Goal: Find specific page/section: Find specific page/section

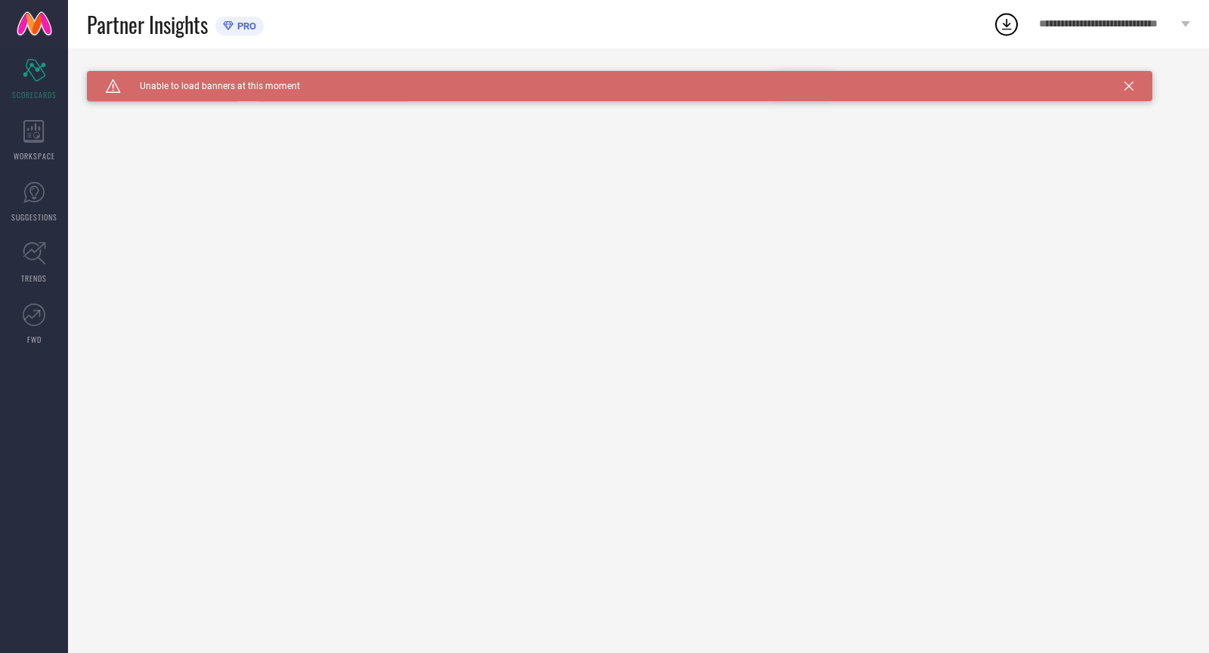
type input "All"
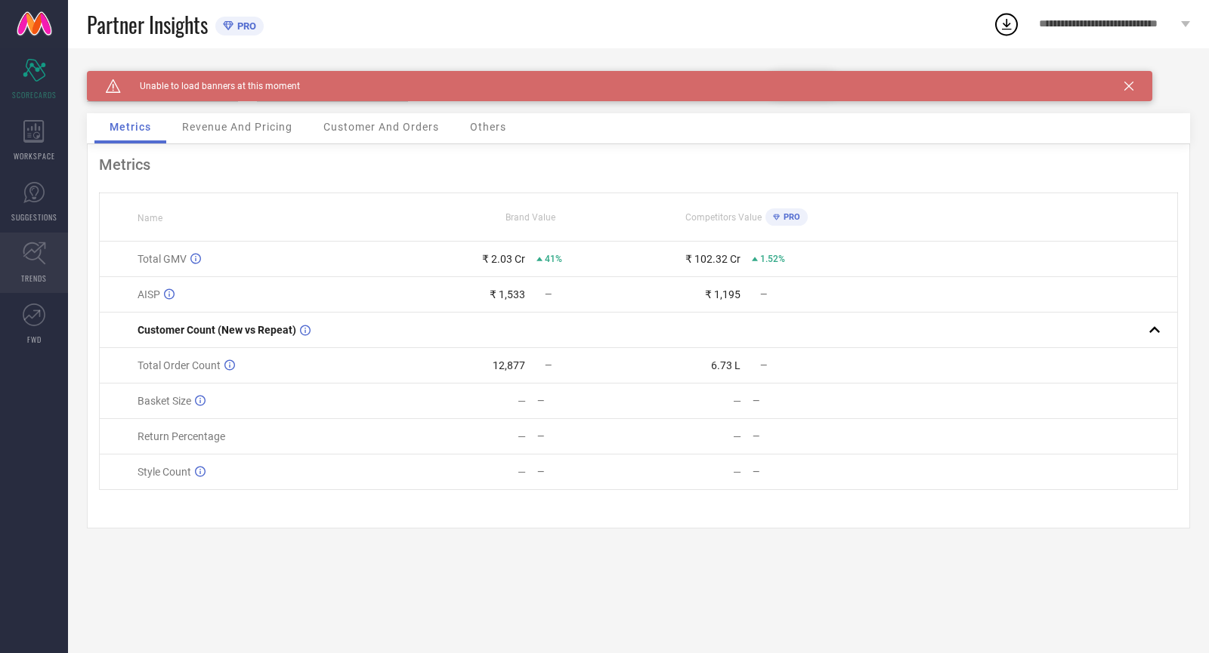
click at [22, 268] on link "TRENDS" at bounding box center [34, 263] width 68 height 60
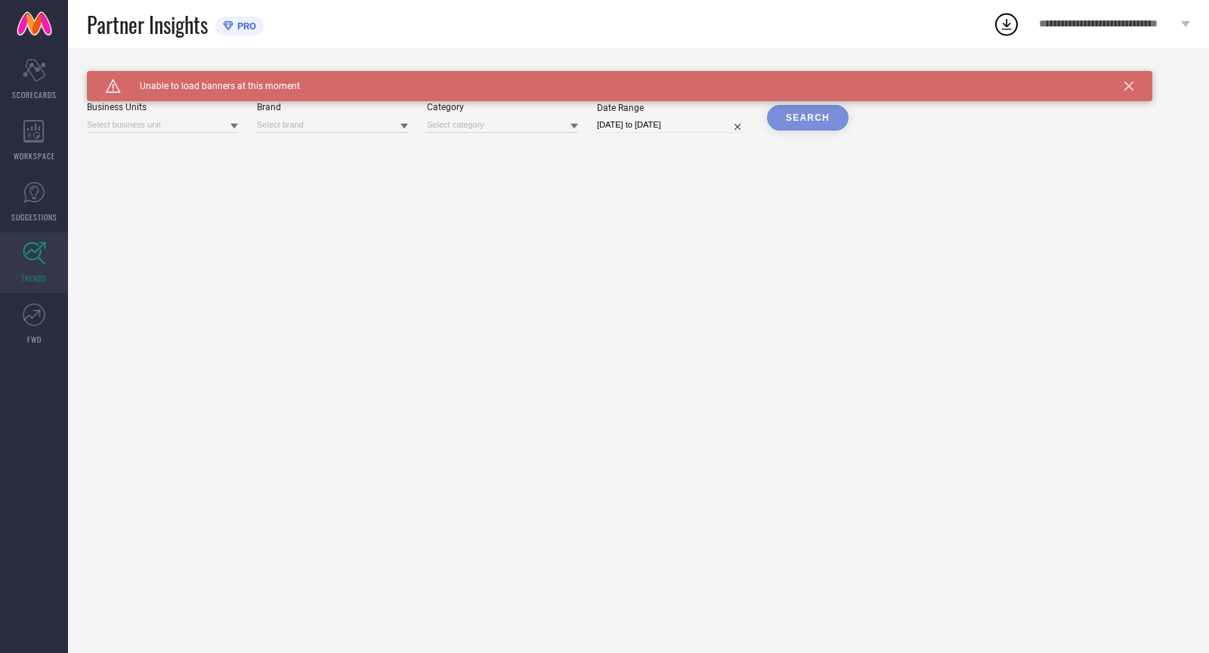
click at [181, 136] on div "Caution Created with Sketch. Unable to load banners at this moment TRENDS Busin…" at bounding box center [638, 350] width 1141 height 605
click at [184, 124] on input at bounding box center [162, 125] width 151 height 16
click at [201, 122] on input at bounding box center [162, 125] width 151 height 16
click at [320, 123] on input at bounding box center [332, 125] width 151 height 16
click at [320, 124] on input at bounding box center [332, 125] width 151 height 16
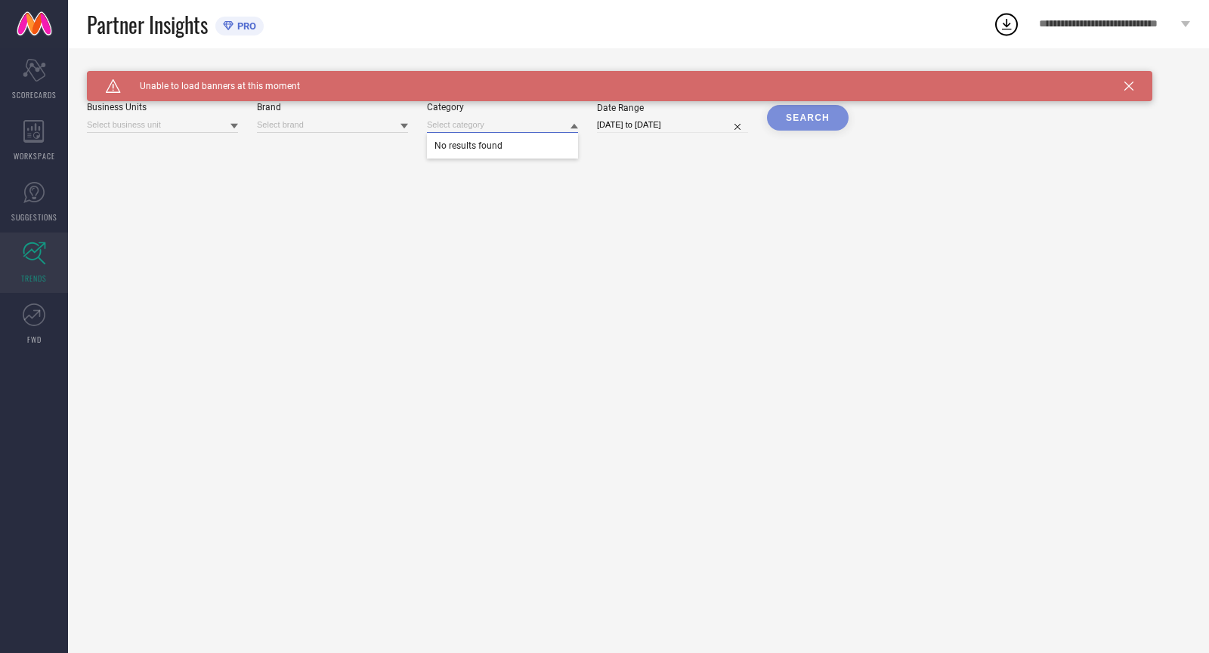
click at [492, 127] on input at bounding box center [502, 125] width 151 height 16
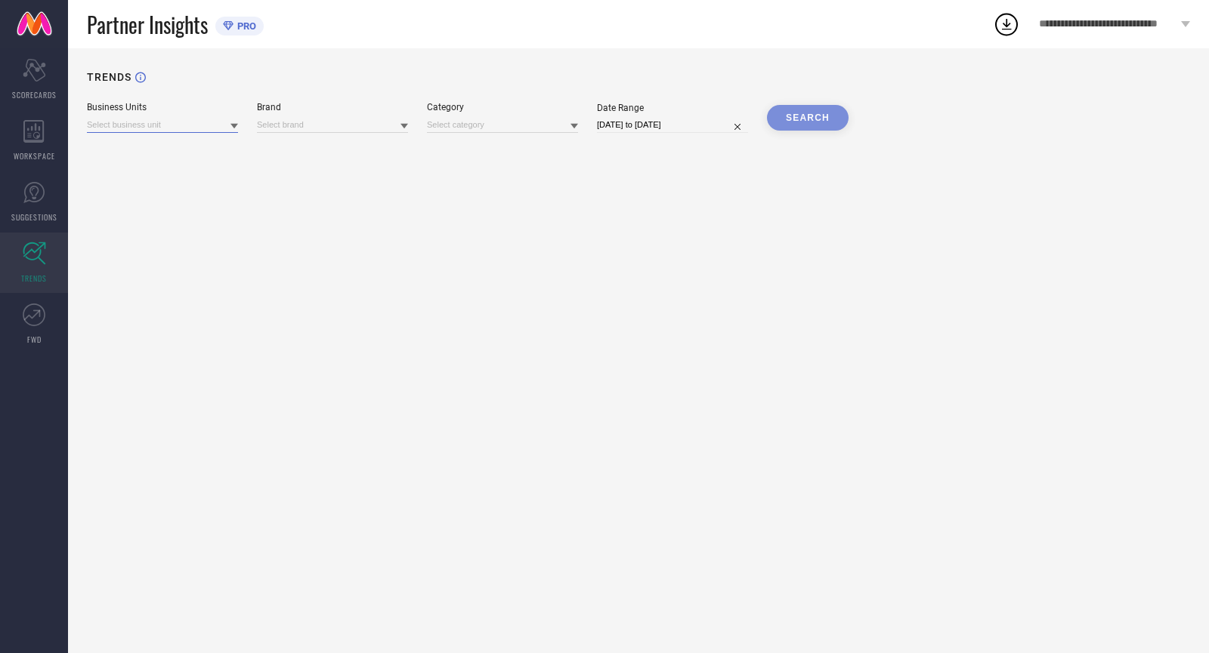
click at [178, 128] on input at bounding box center [162, 125] width 151 height 16
click at [41, 184] on icon at bounding box center [33, 192] width 21 height 21
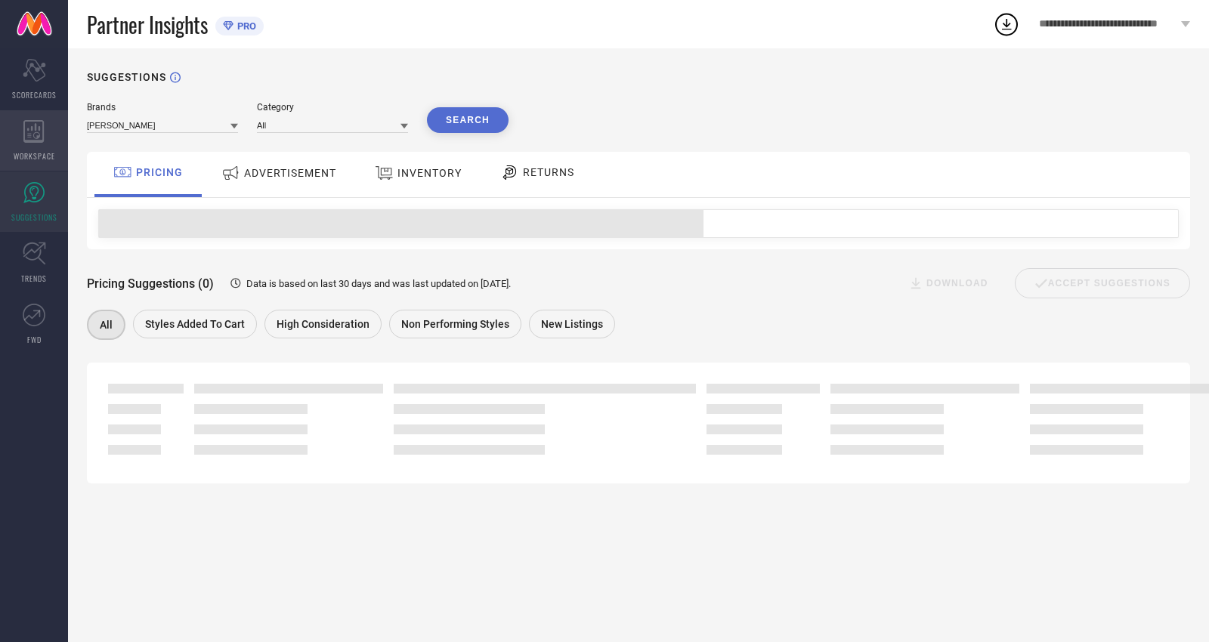
click at [43, 145] on div "WORKSPACE" at bounding box center [34, 140] width 68 height 60
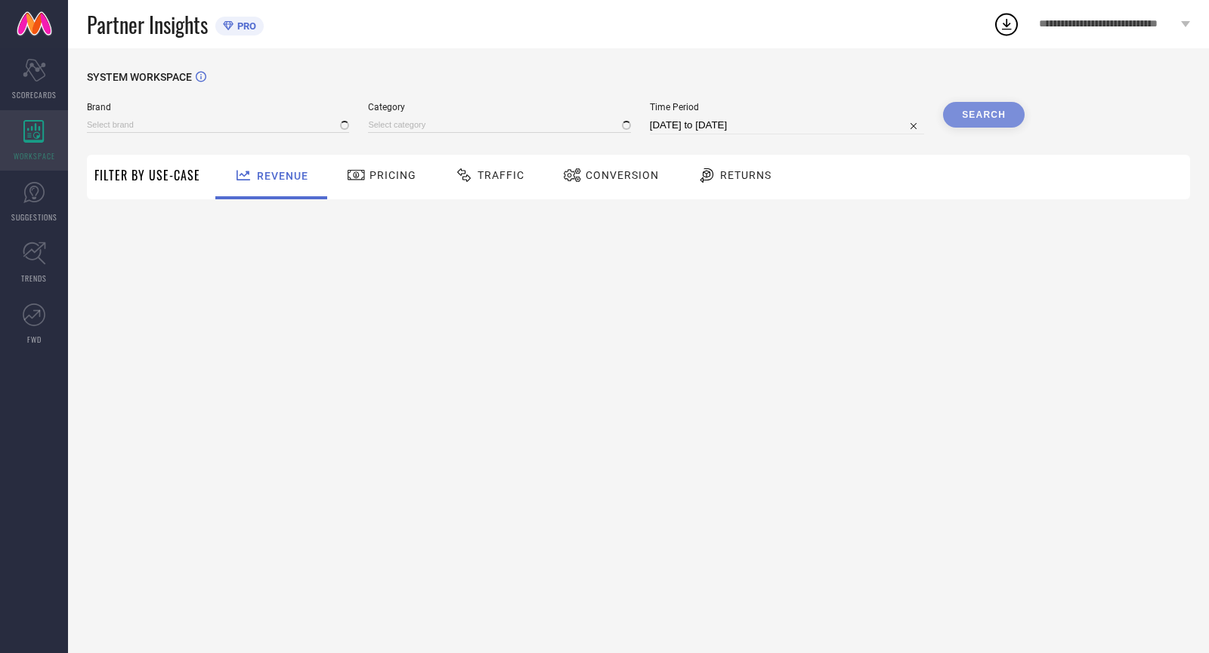
type input "[PERSON_NAME]"
type input "All"
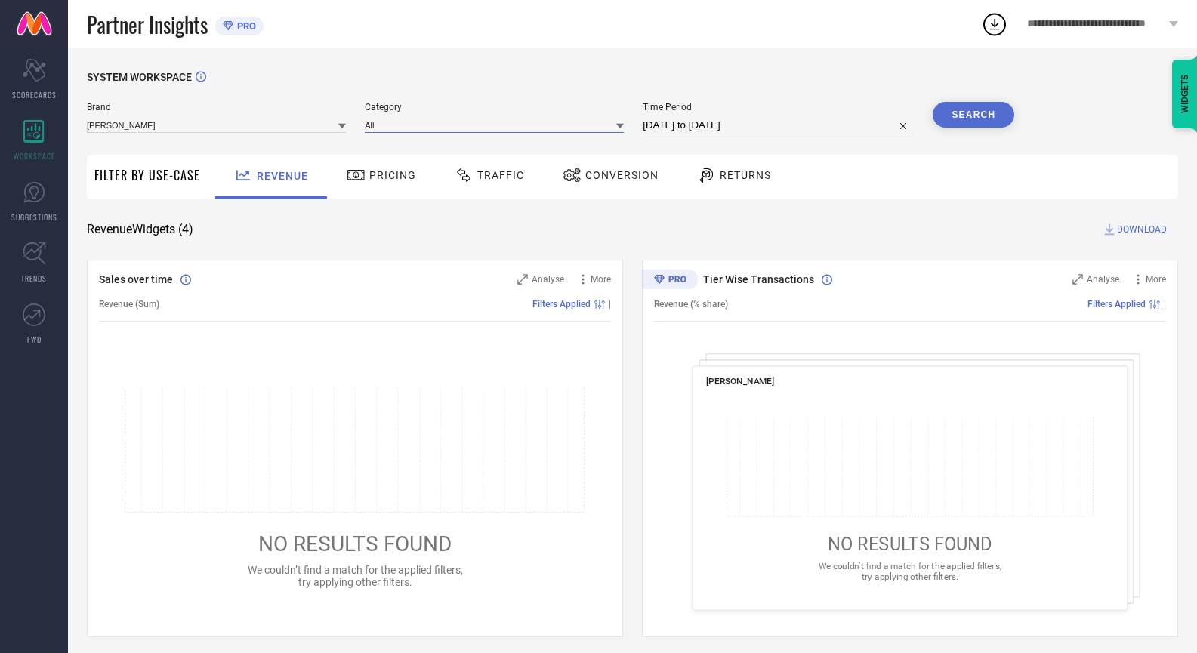
click at [481, 125] on input at bounding box center [494, 125] width 259 height 16
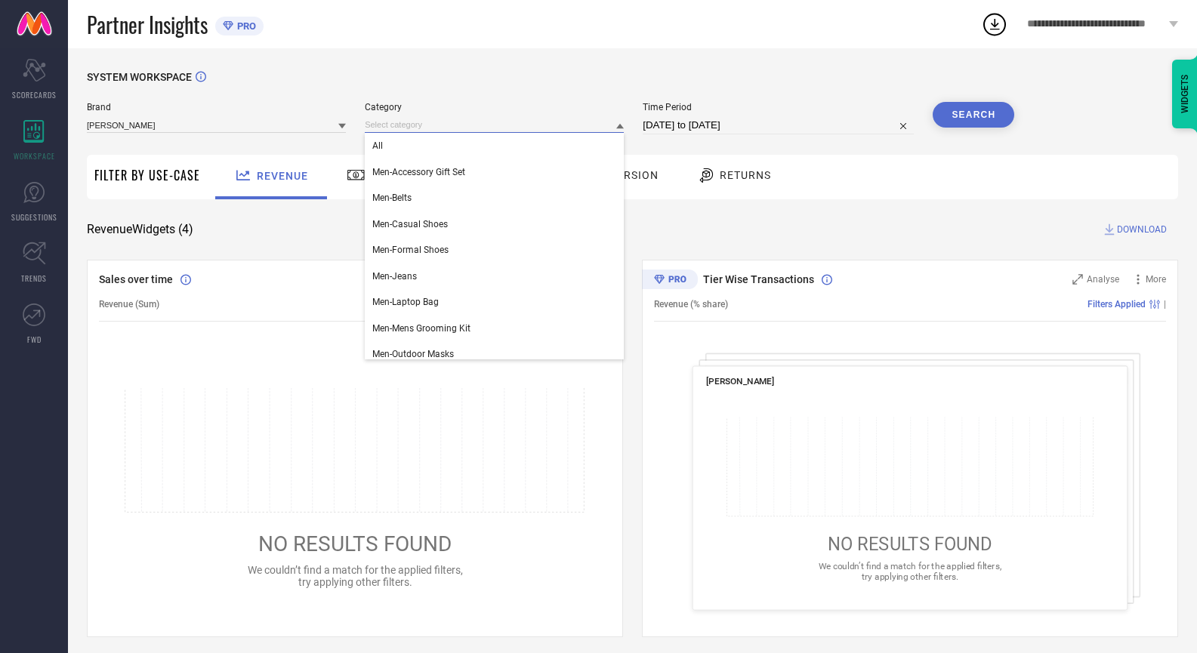
click at [481, 125] on input at bounding box center [494, 125] width 259 height 16
